Goal: Information Seeking & Learning: Learn about a topic

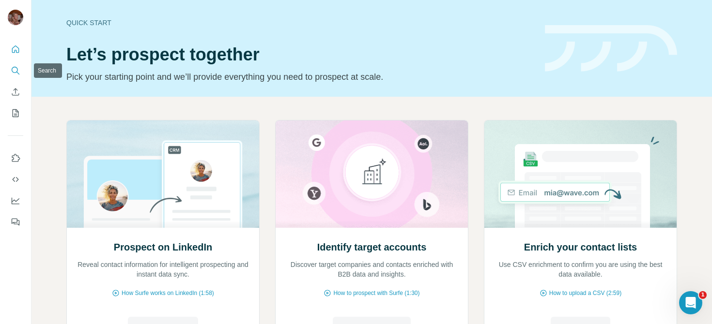
click at [18, 72] on icon "Search" at bounding box center [16, 71] width 10 height 10
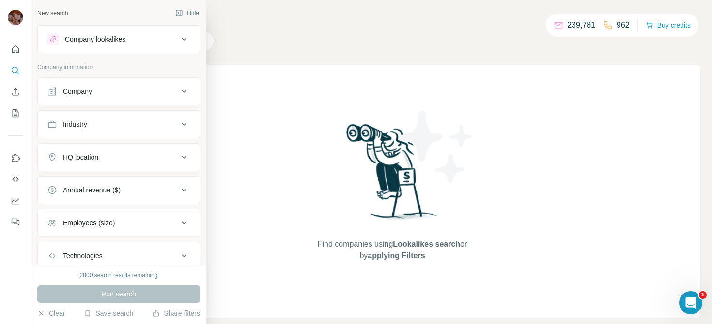
click at [186, 91] on icon at bounding box center [184, 92] width 12 height 12
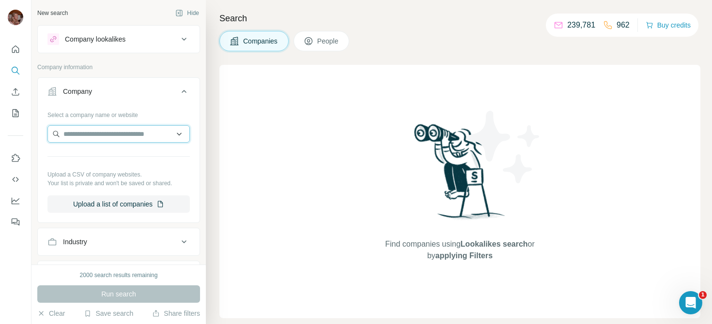
click at [110, 130] on input "text" at bounding box center [118, 133] width 142 height 17
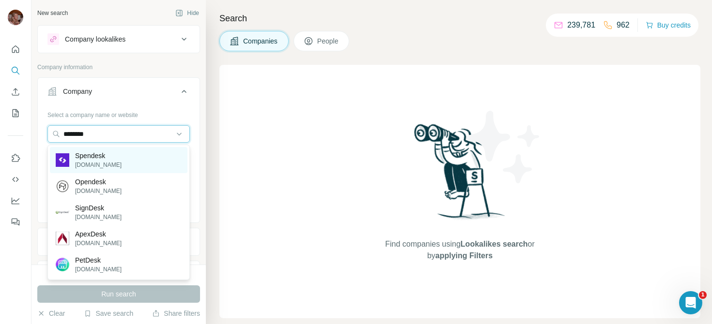
type input "********"
click at [119, 161] on div "Spendesk [DOMAIN_NAME]" at bounding box center [119, 160] width 138 height 26
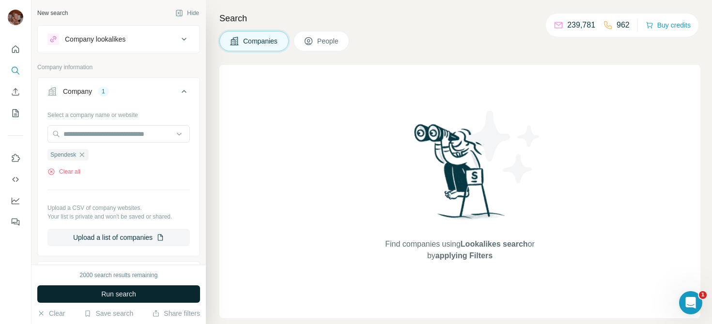
click at [139, 293] on button "Run search" at bounding box center [118, 294] width 163 height 17
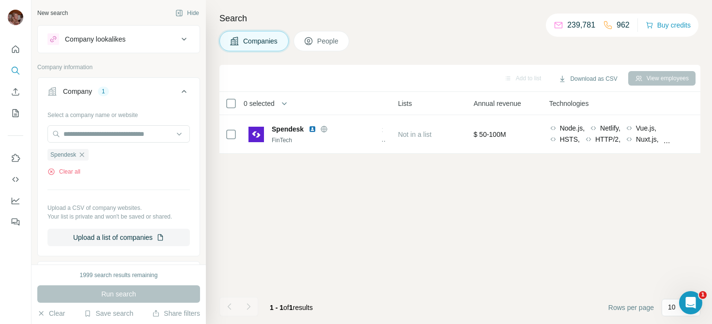
click at [330, 43] on span "People" at bounding box center [328, 41] width 22 height 10
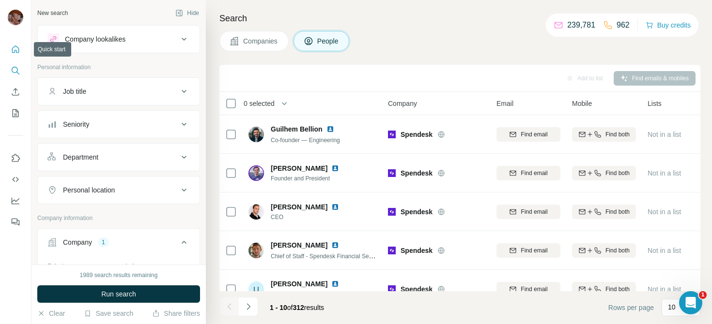
click at [10, 50] on button "Quick start" at bounding box center [15, 49] width 15 height 17
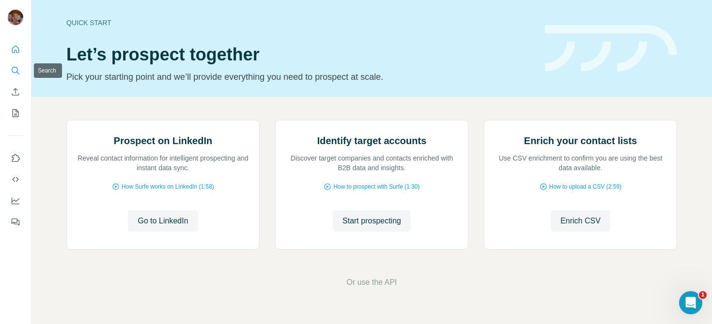
click at [18, 70] on icon "Search" at bounding box center [16, 71] width 10 height 10
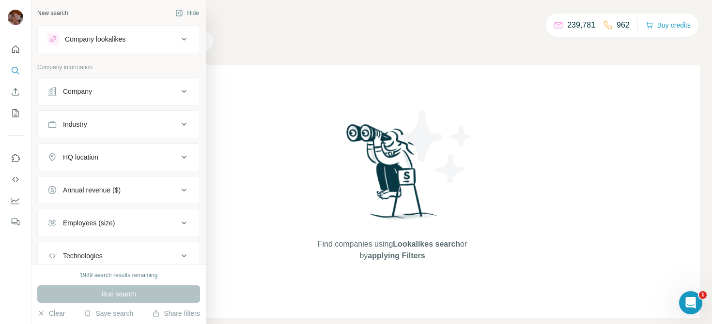
click at [185, 97] on icon at bounding box center [184, 92] width 12 height 12
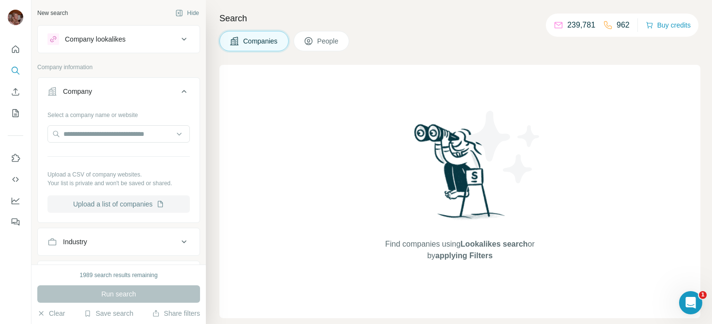
click at [151, 204] on button "Upload a list of companies" at bounding box center [118, 204] width 142 height 17
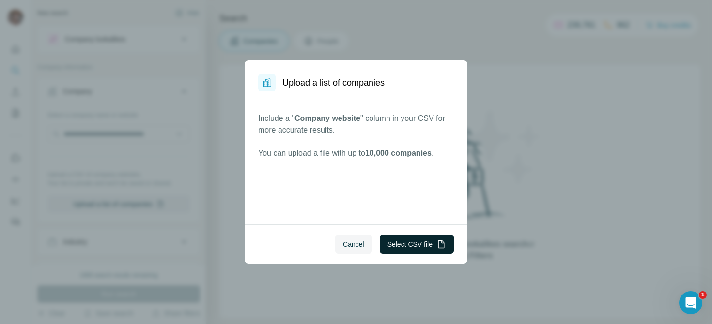
click at [416, 246] on button "Select CSV file" at bounding box center [417, 244] width 74 height 19
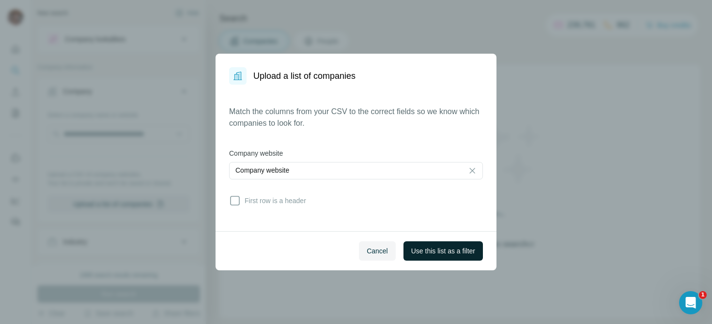
click at [454, 251] on span "Use this list as a filter" at bounding box center [443, 252] width 64 height 10
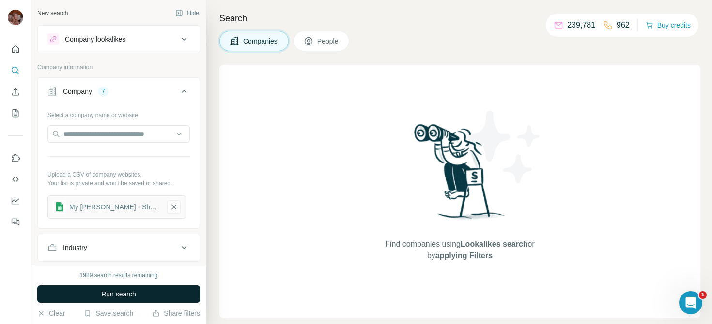
click at [122, 299] on button "Run search" at bounding box center [118, 294] width 163 height 17
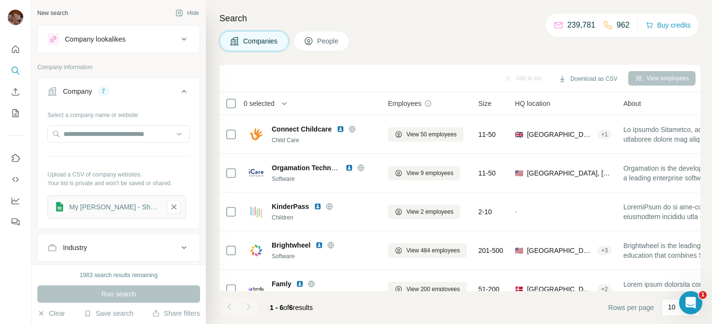
click at [326, 44] on span "People" at bounding box center [328, 41] width 22 height 10
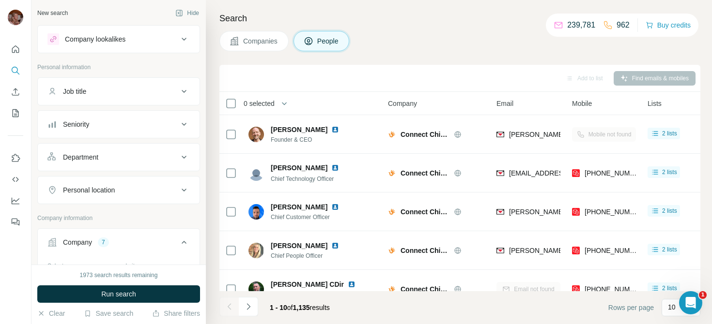
click at [128, 128] on div "Seniority" at bounding box center [112, 125] width 131 height 10
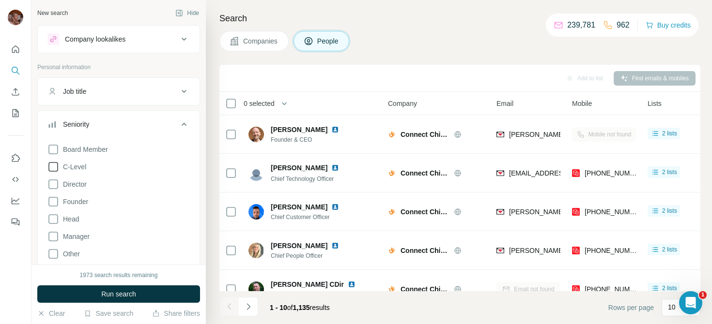
click at [75, 165] on span "C-Level" at bounding box center [72, 167] width 27 height 10
click at [123, 293] on span "Run search" at bounding box center [118, 295] width 35 height 10
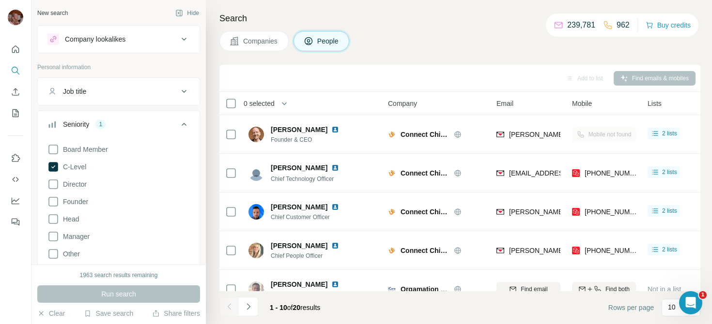
click at [183, 123] on icon at bounding box center [184, 125] width 12 height 12
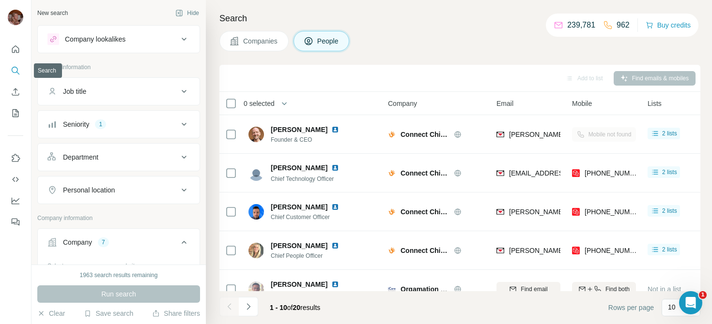
click at [14, 67] on icon "Search" at bounding box center [15, 70] width 6 height 6
click at [15, 55] on button "Quick start" at bounding box center [15, 49] width 15 height 17
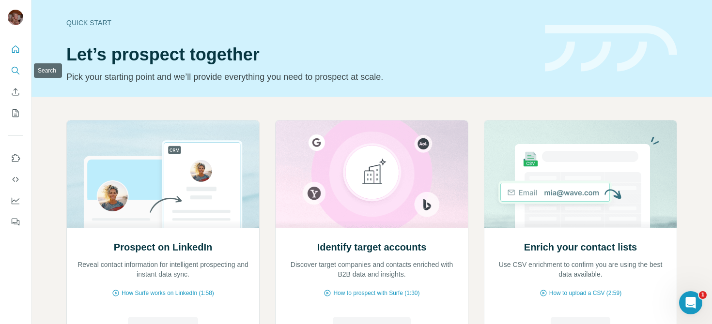
click at [15, 69] on icon "Search" at bounding box center [16, 71] width 10 height 10
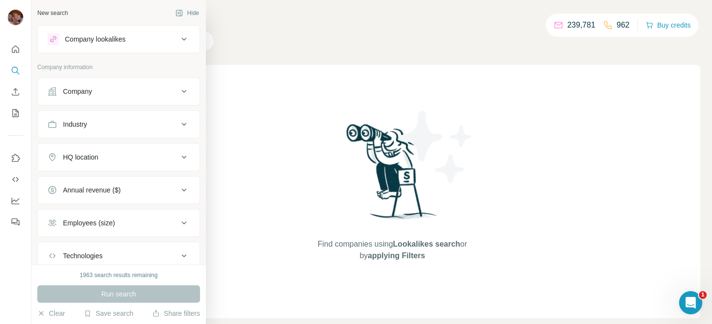
click at [92, 47] on button "Company lookalikes" at bounding box center [119, 39] width 162 height 23
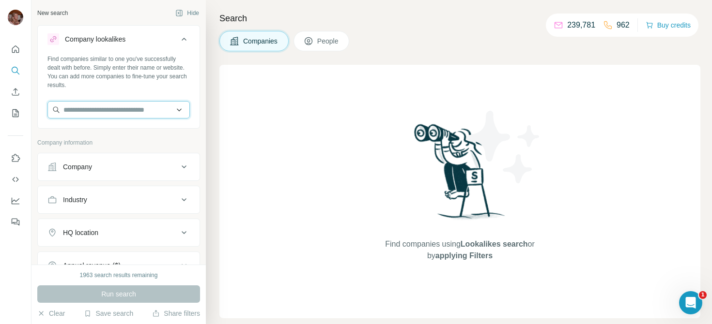
click at [122, 108] on input "text" at bounding box center [118, 109] width 142 height 17
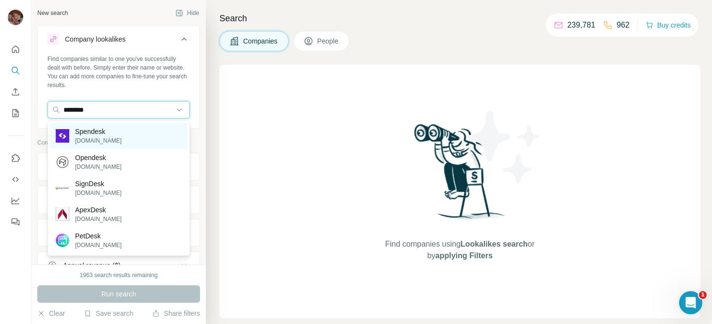
type input "********"
click at [144, 137] on div "Spendesk [DOMAIN_NAME]" at bounding box center [119, 136] width 138 height 26
